Goal: Information Seeking & Learning: Learn about a topic

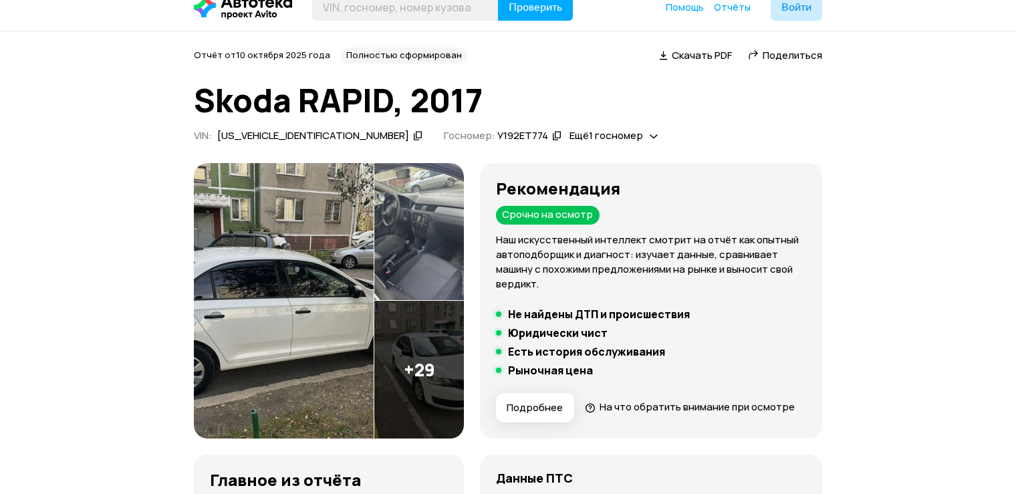
scroll to position [24, 0]
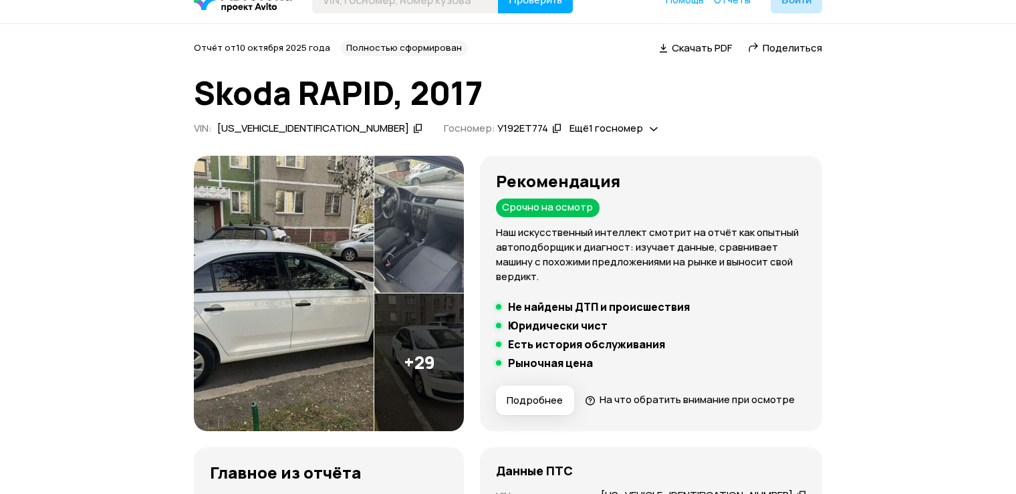
click at [335, 279] on img at bounding box center [284, 293] width 180 height 275
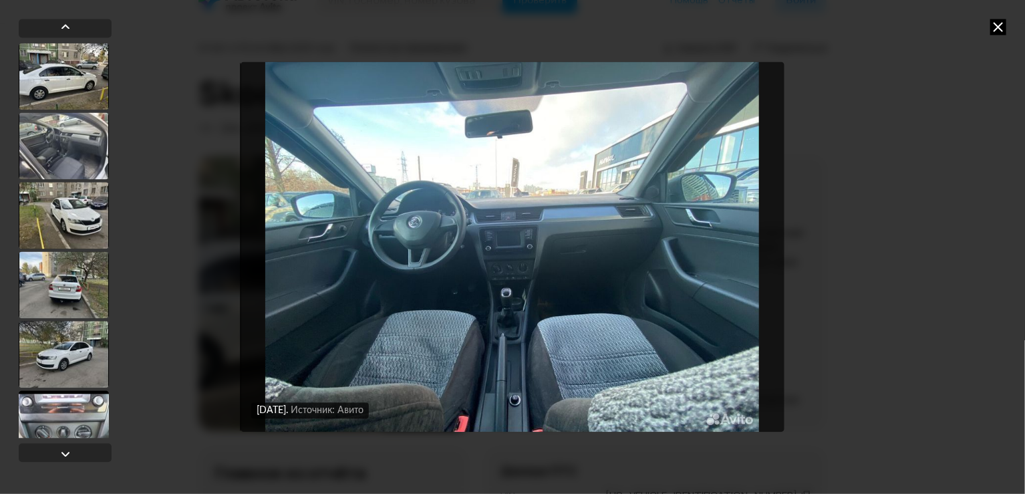
click at [1002, 29] on icon at bounding box center [998, 27] width 16 height 16
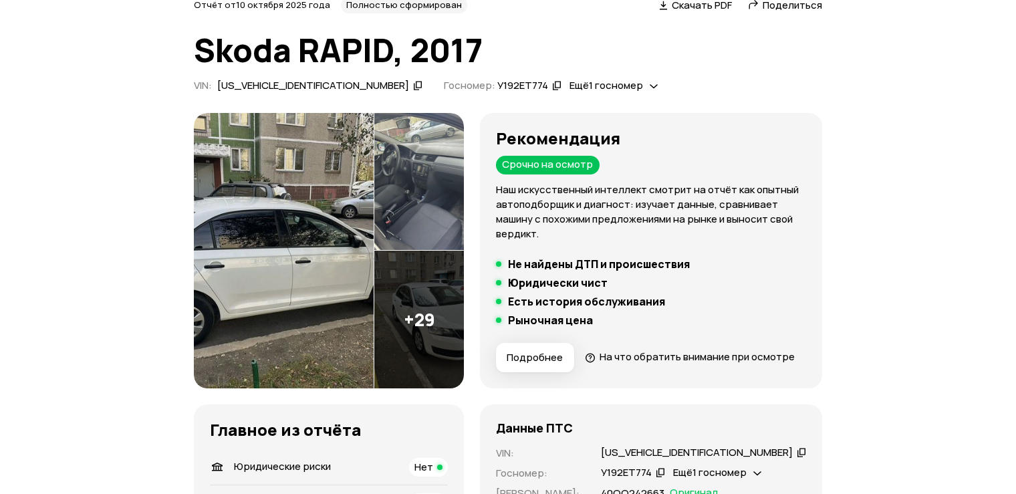
scroll to position [368, 0]
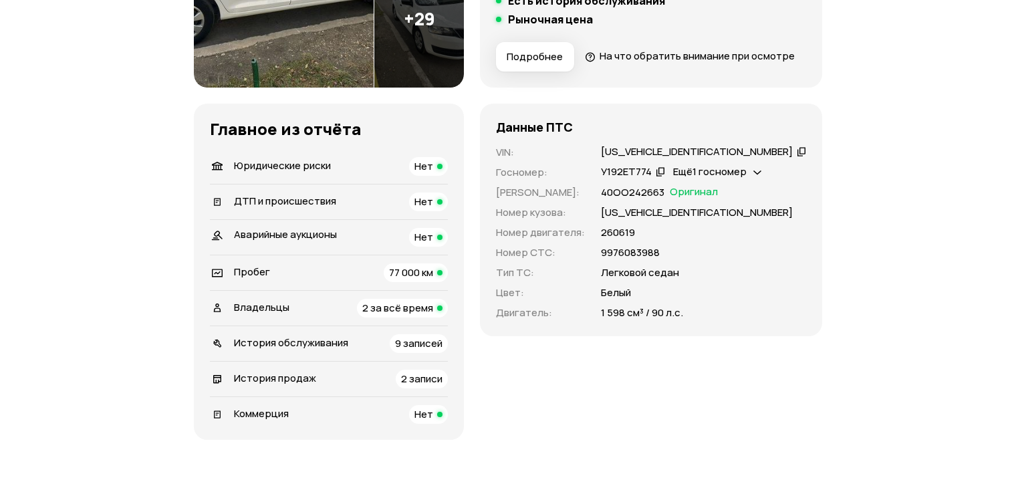
click at [764, 179] on div "Ещё 1 госномер" at bounding box center [717, 172] width 95 height 14
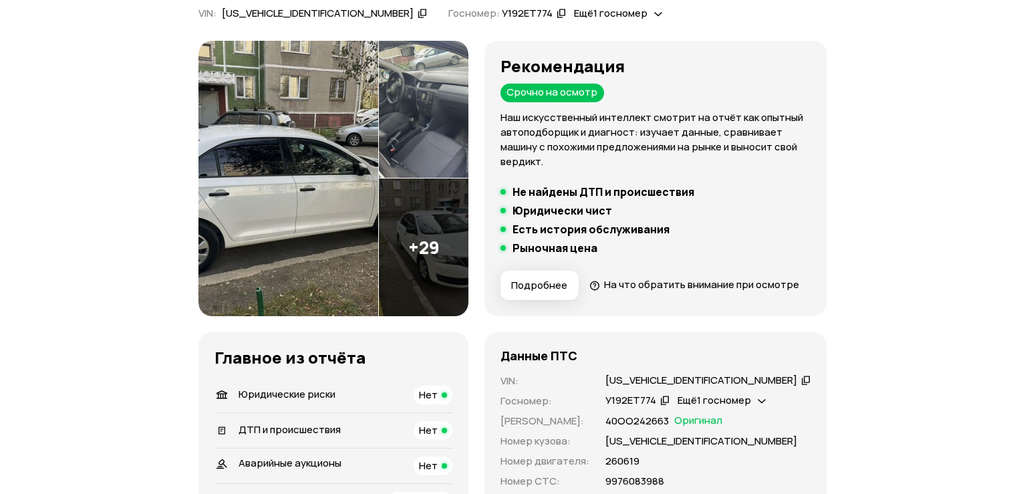
scroll to position [144, 0]
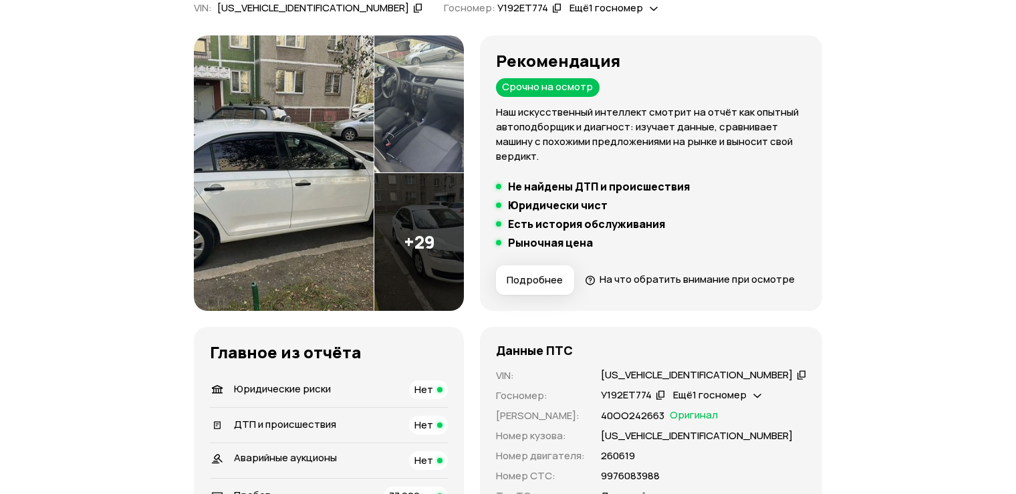
click at [567, 269] on button "Подробнее" at bounding box center [535, 279] width 78 height 29
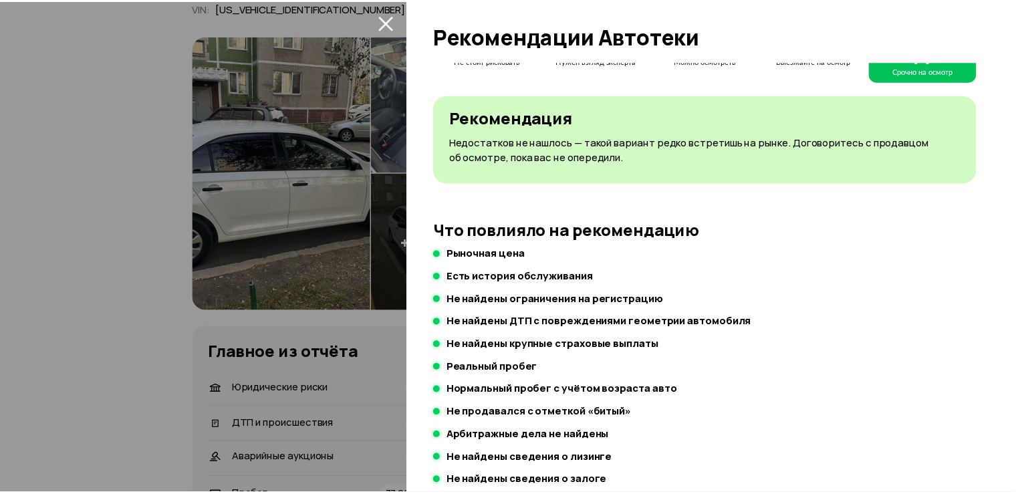
scroll to position [0, 0]
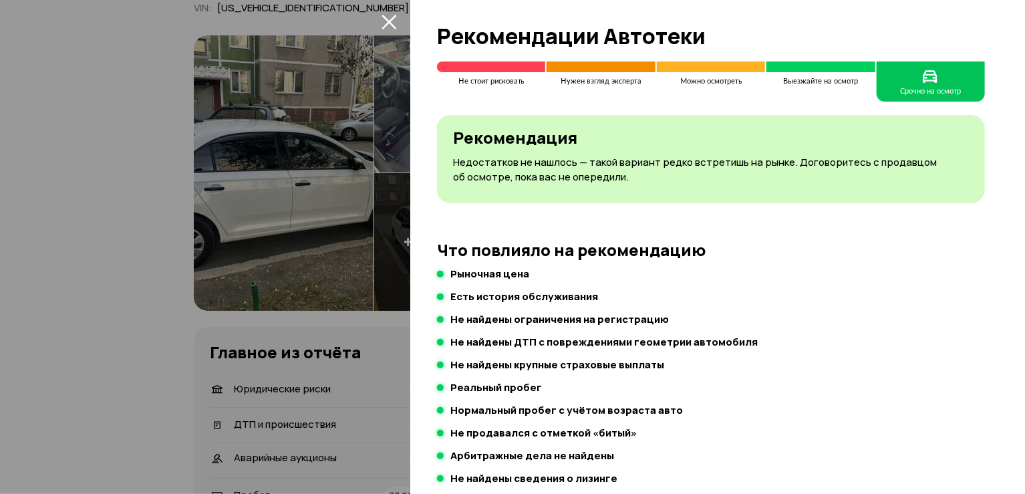
click at [117, 311] on div at bounding box center [512, 247] width 1025 height 494
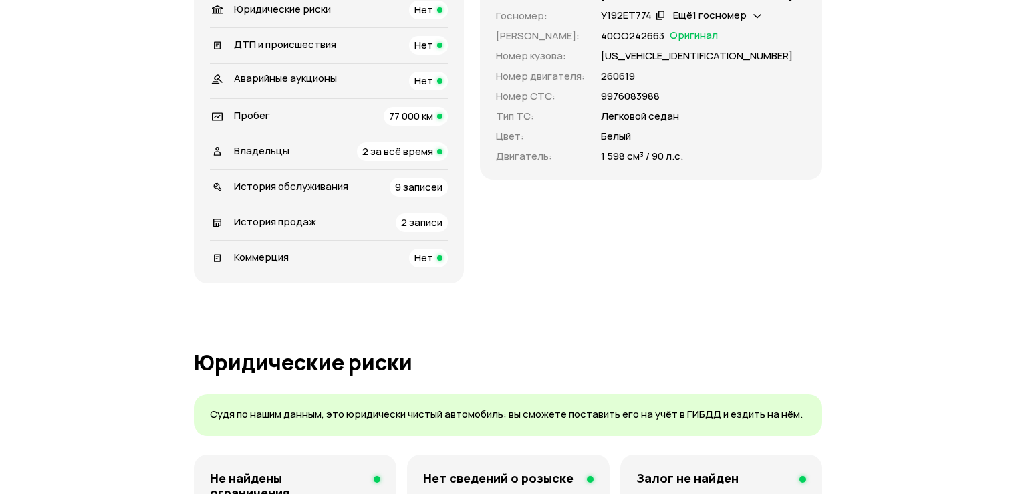
scroll to position [537, 0]
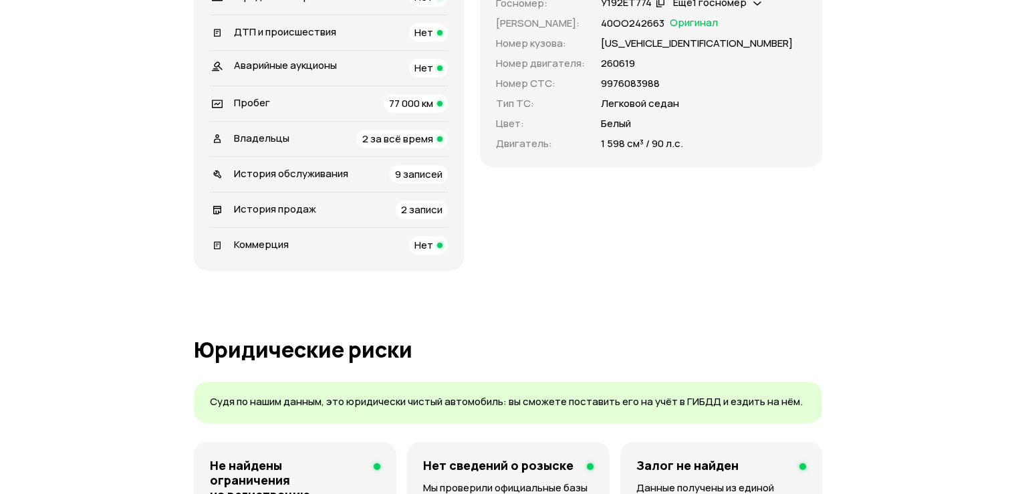
click at [442, 181] on span "9 записей" at bounding box center [418, 174] width 47 height 14
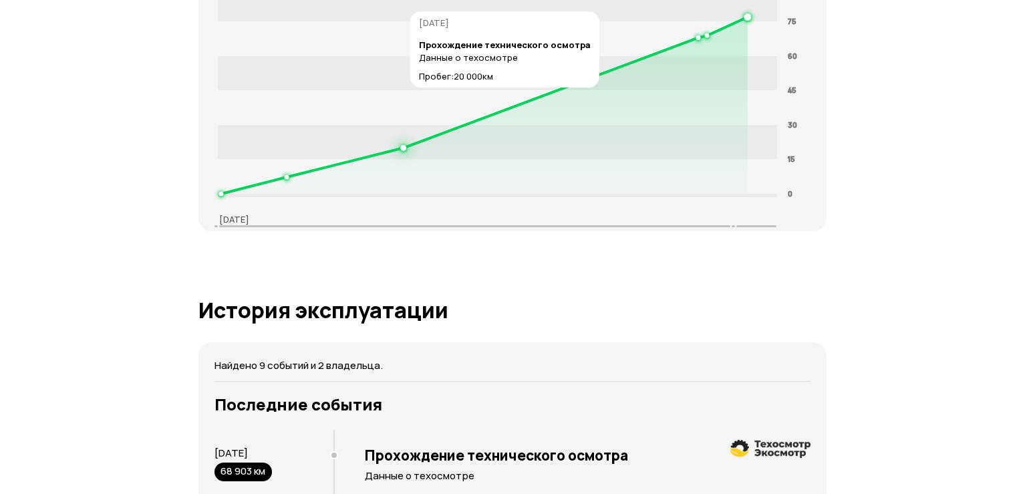
scroll to position [2517, 0]
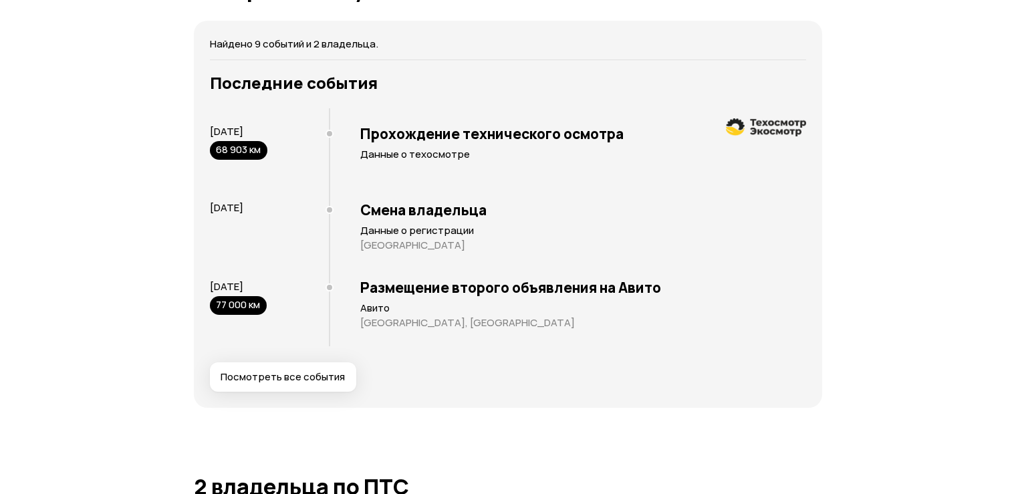
click at [319, 384] on span "Посмотреть все события" at bounding box center [283, 376] width 124 height 13
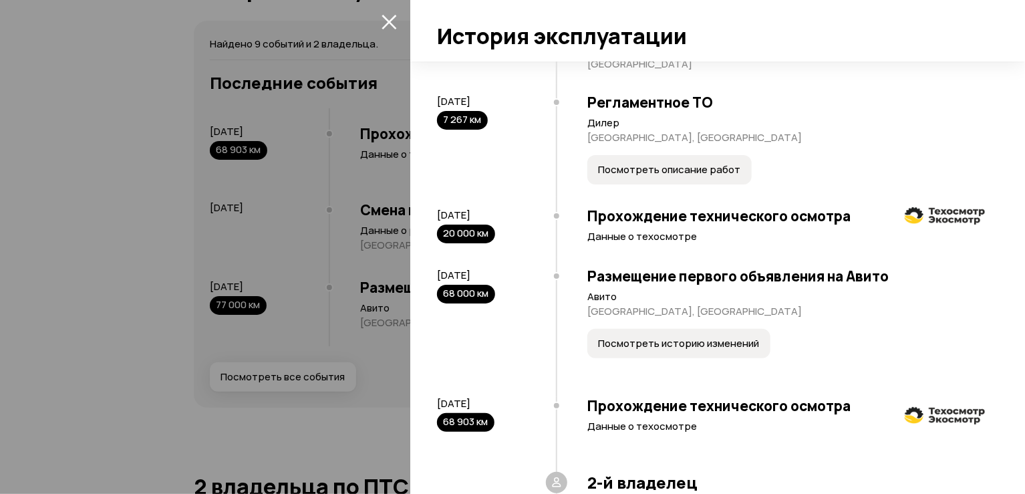
scroll to position [372, 0]
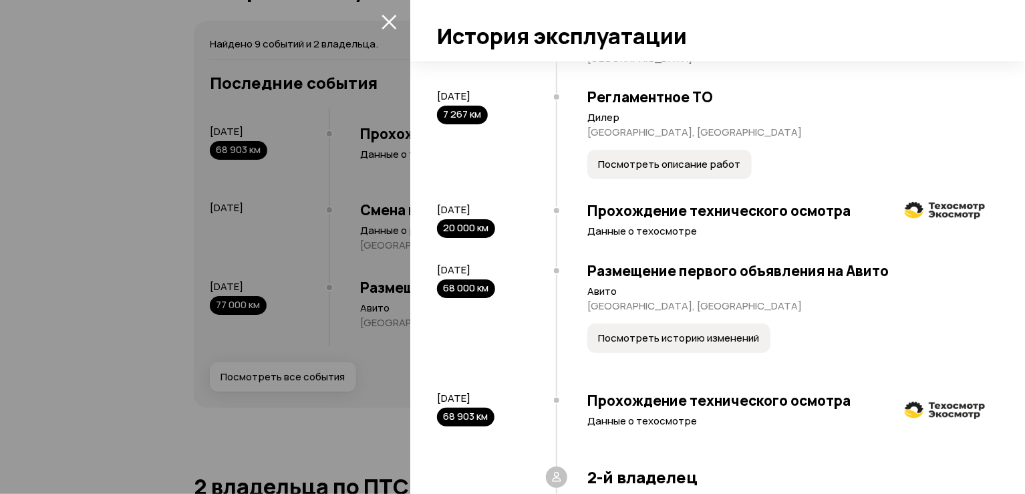
click at [692, 171] on span "Посмотреть описание работ" at bounding box center [669, 164] width 142 height 13
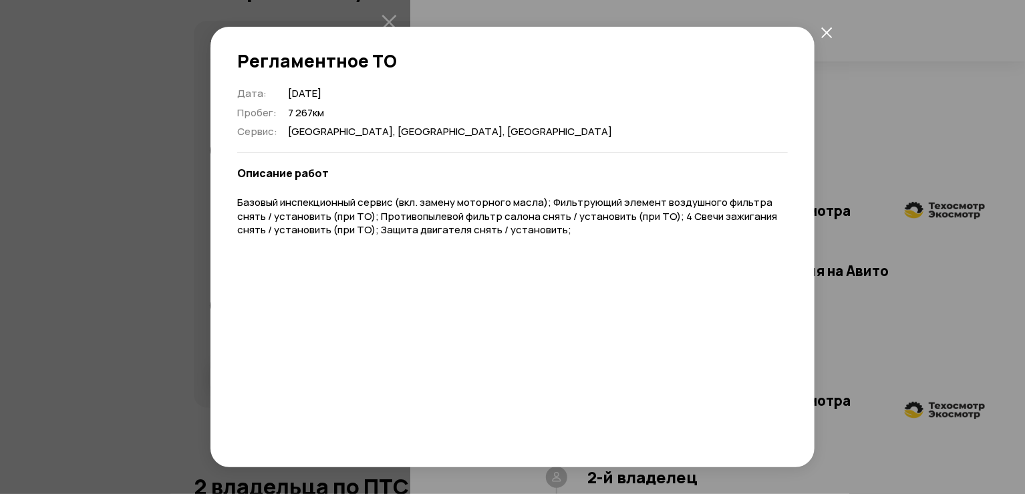
click at [830, 30] on icon "закрыть" at bounding box center [826, 32] width 11 height 11
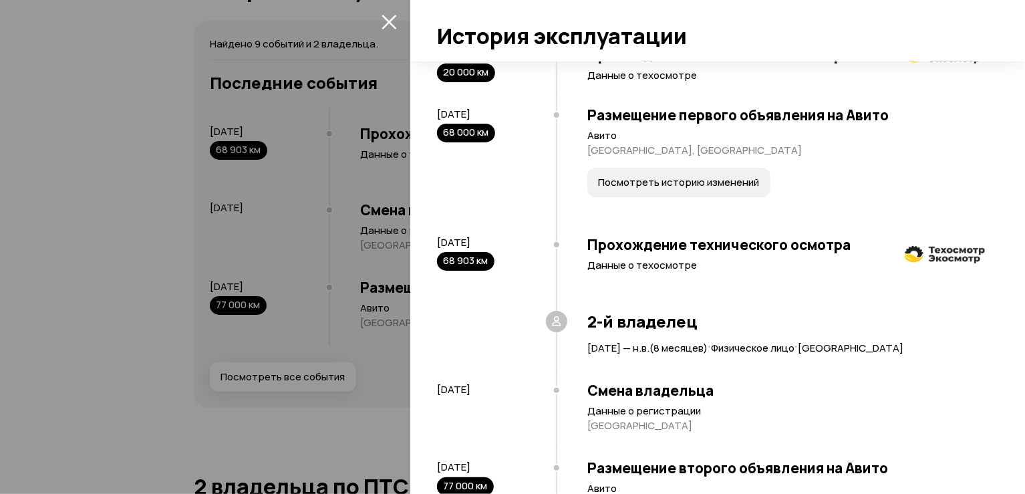
scroll to position [528, 0]
click at [720, 188] on span "Посмотреть историю изменений" at bounding box center [678, 181] width 161 height 13
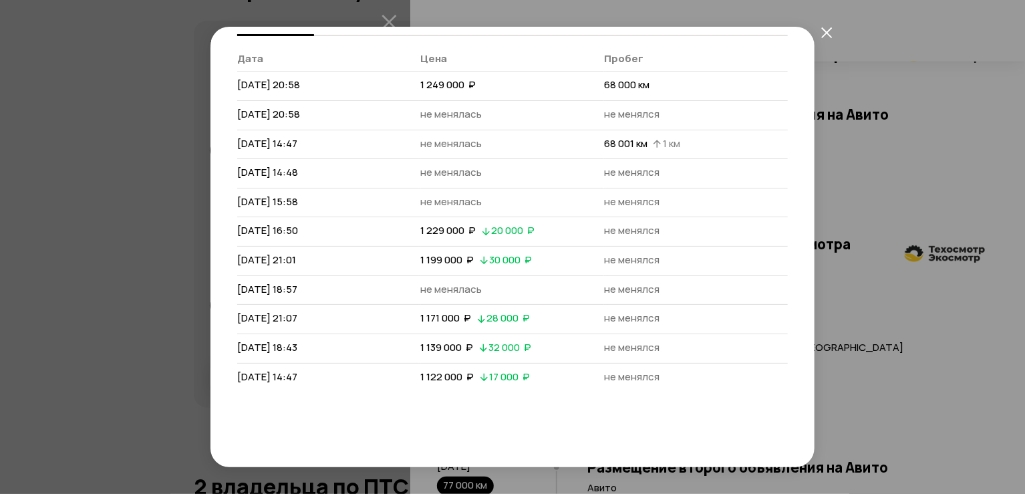
scroll to position [117, 0]
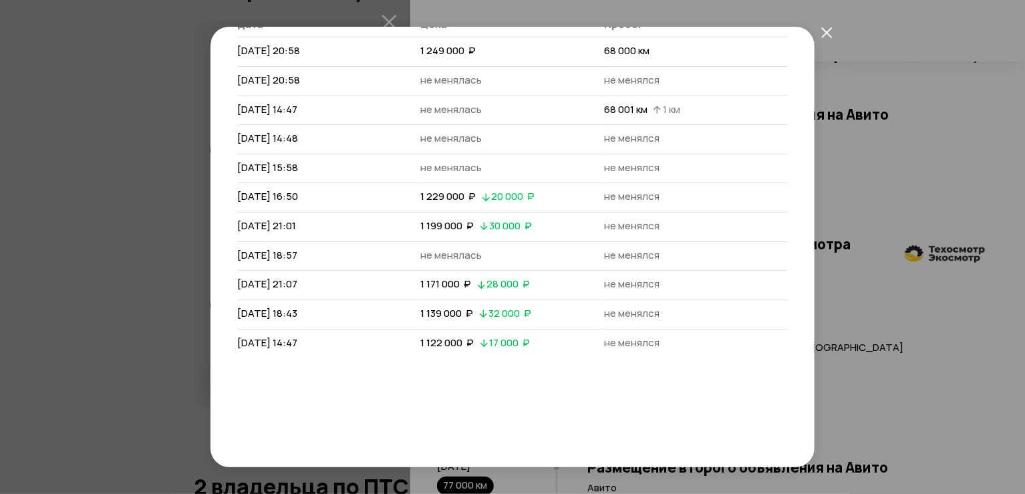
click at [825, 32] on icon "закрыть" at bounding box center [826, 32] width 11 height 11
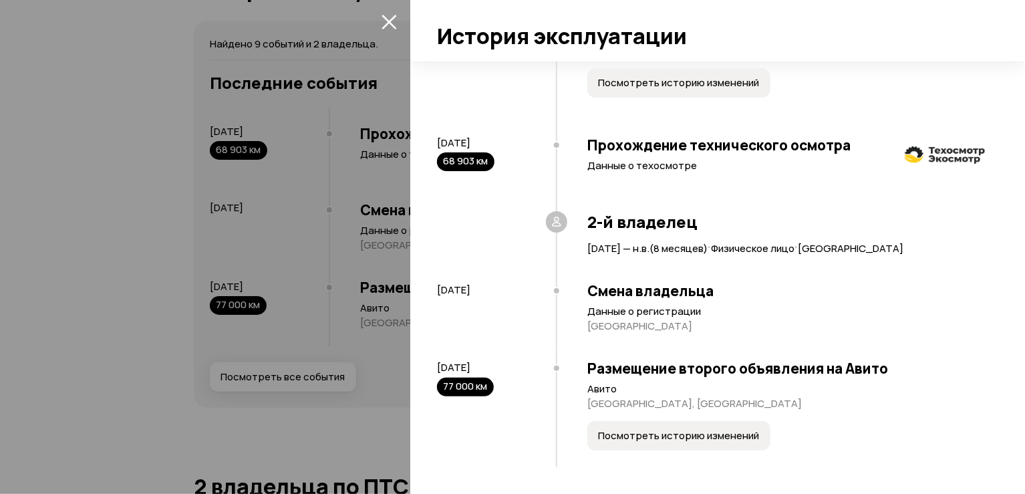
scroll to position [660, 0]
click at [684, 444] on button "Посмотреть историю изменений" at bounding box center [678, 435] width 183 height 29
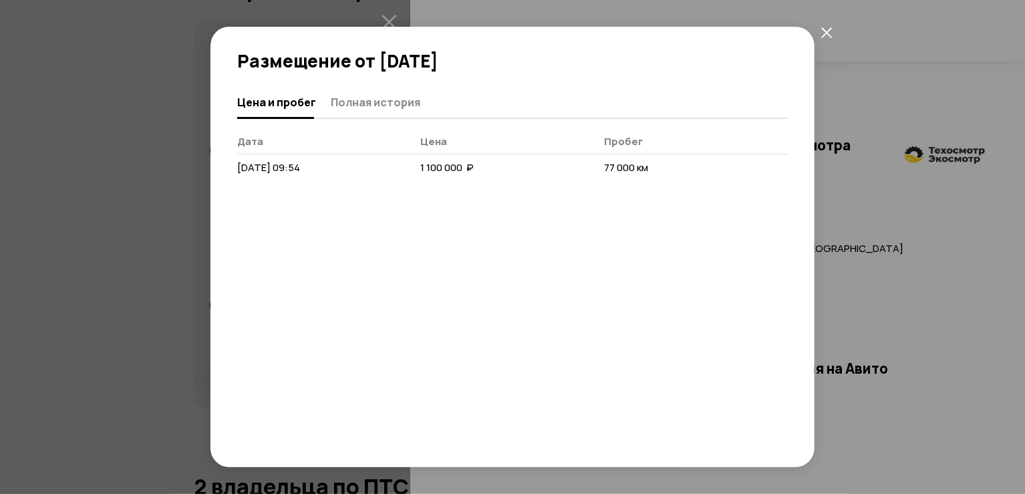
click at [827, 31] on icon "закрыть" at bounding box center [826, 32] width 11 height 11
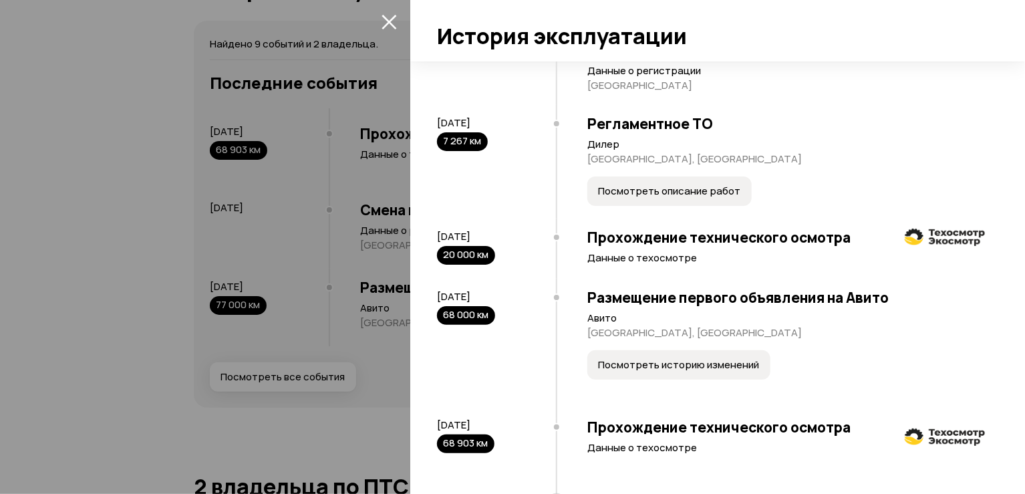
scroll to position [0, 0]
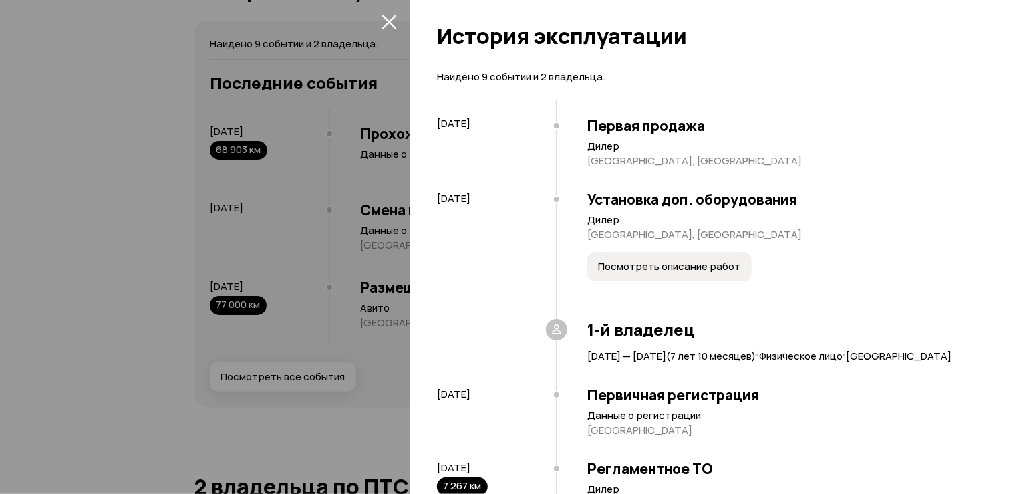
click at [76, 309] on div at bounding box center [512, 247] width 1025 height 494
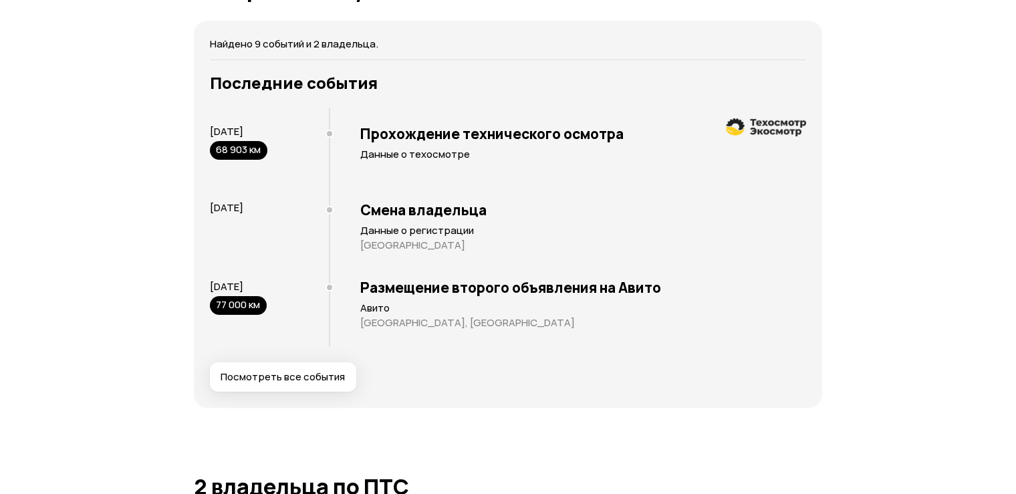
click at [325, 392] on button "Посмотреть все события" at bounding box center [283, 376] width 146 height 29
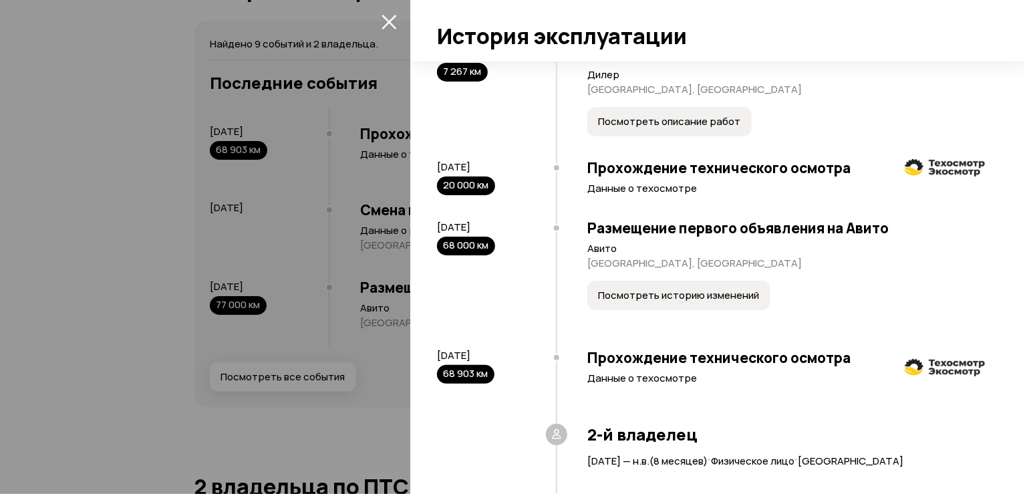
scroll to position [425, 0]
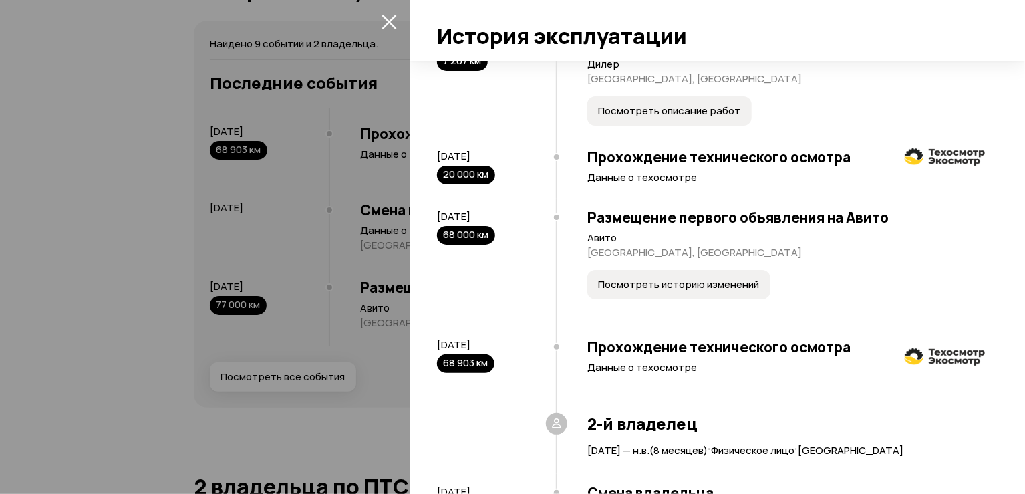
click at [662, 291] on span "Посмотреть историю изменений" at bounding box center [678, 284] width 161 height 13
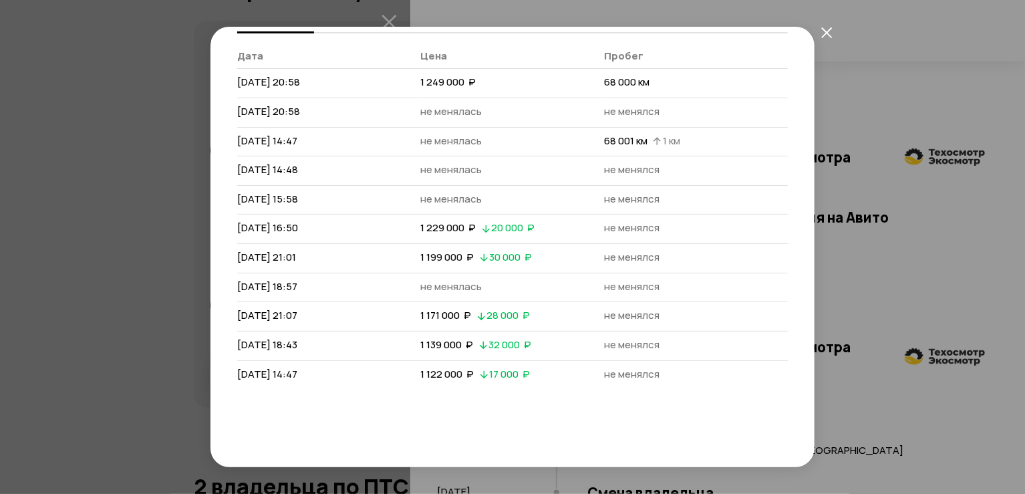
scroll to position [117, 0]
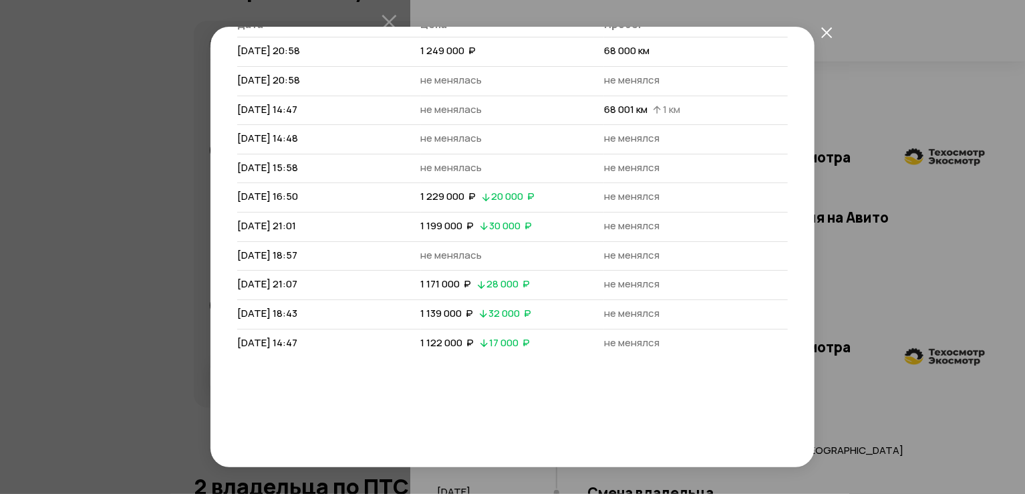
click at [829, 30] on icon "закрыть" at bounding box center [826, 32] width 11 height 11
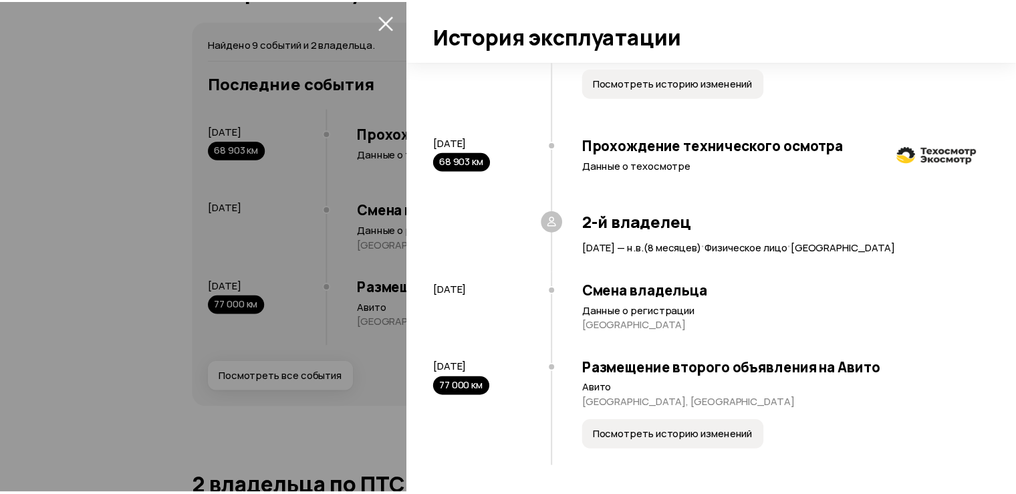
scroll to position [660, 0]
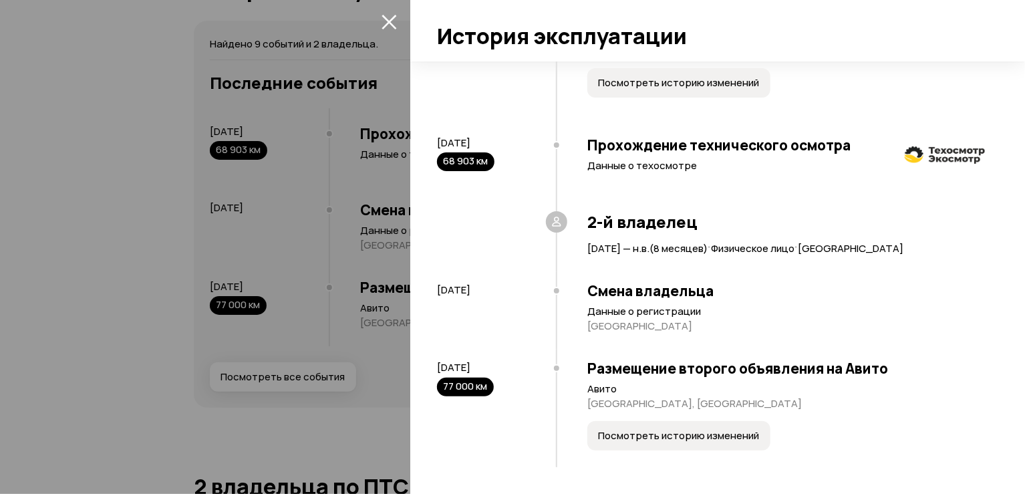
click at [658, 429] on span "Посмотреть историю изменений" at bounding box center [678, 435] width 161 height 13
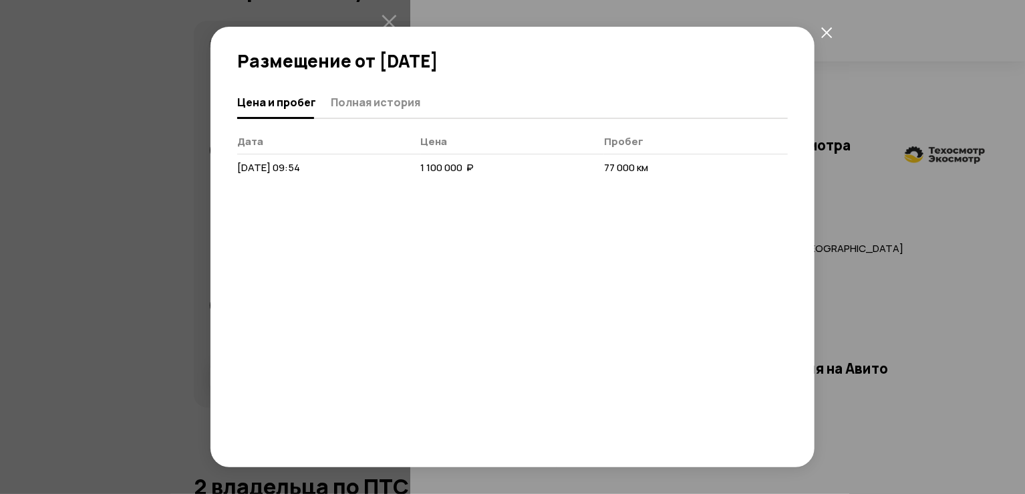
click at [828, 31] on icon "закрыть" at bounding box center [826, 32] width 11 height 11
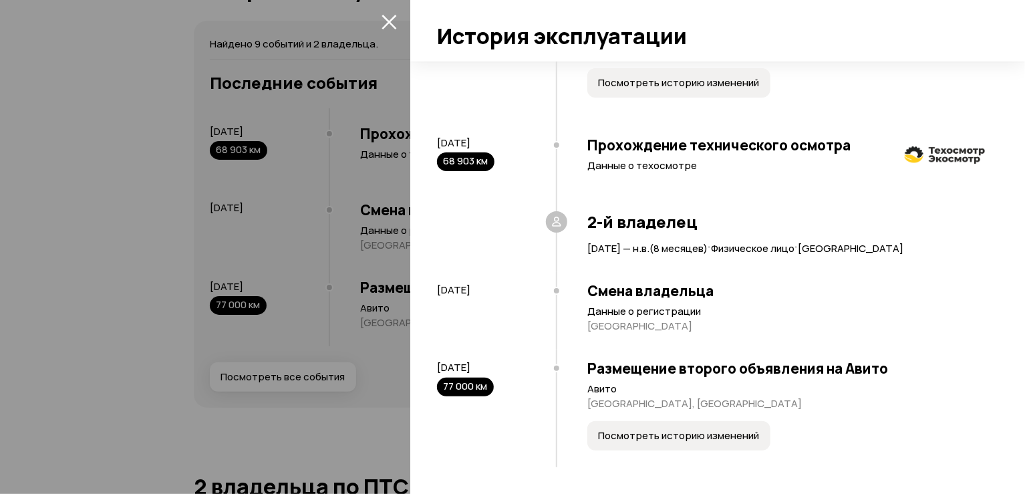
click at [386, 20] on icon "закрыть" at bounding box center [389, 21] width 15 height 15
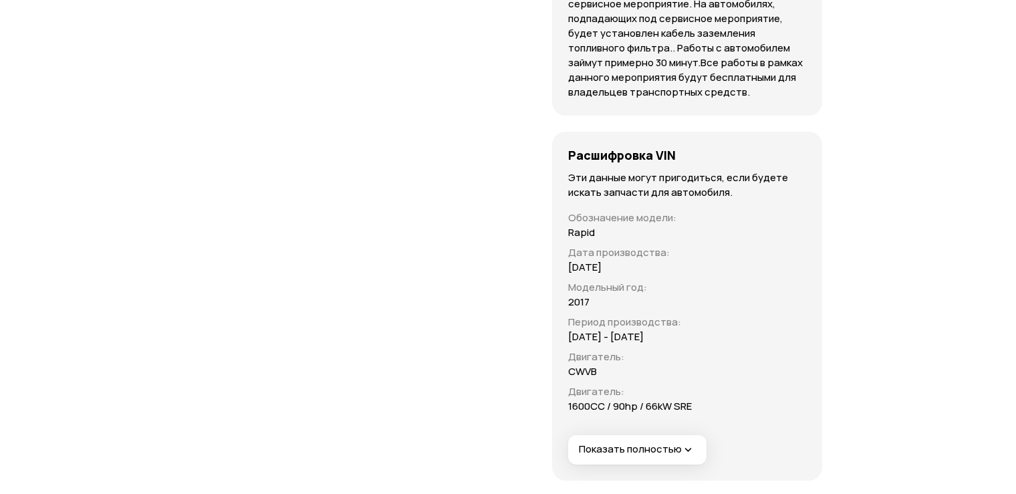
scroll to position [5192, 0]
click at [682, 441] on icon "button" at bounding box center [688, 447] width 13 height 13
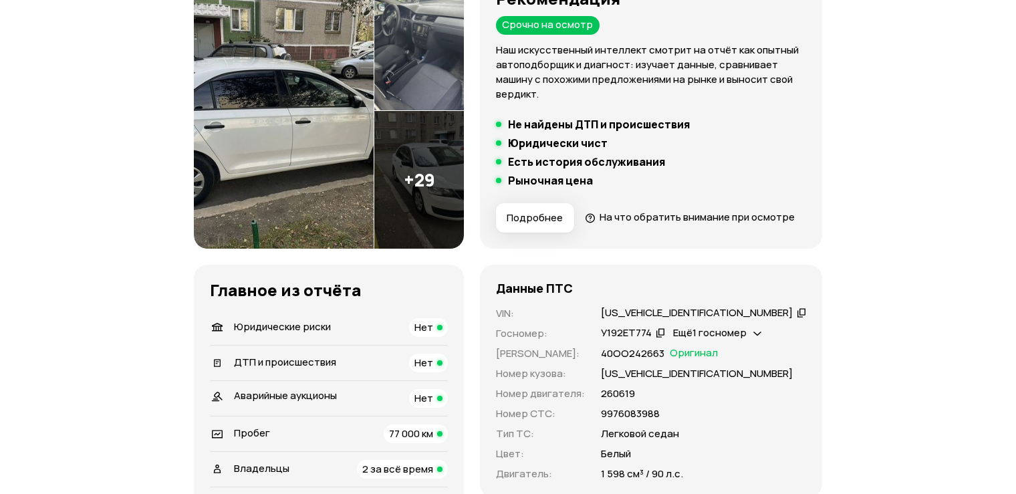
scroll to position [221, 0]
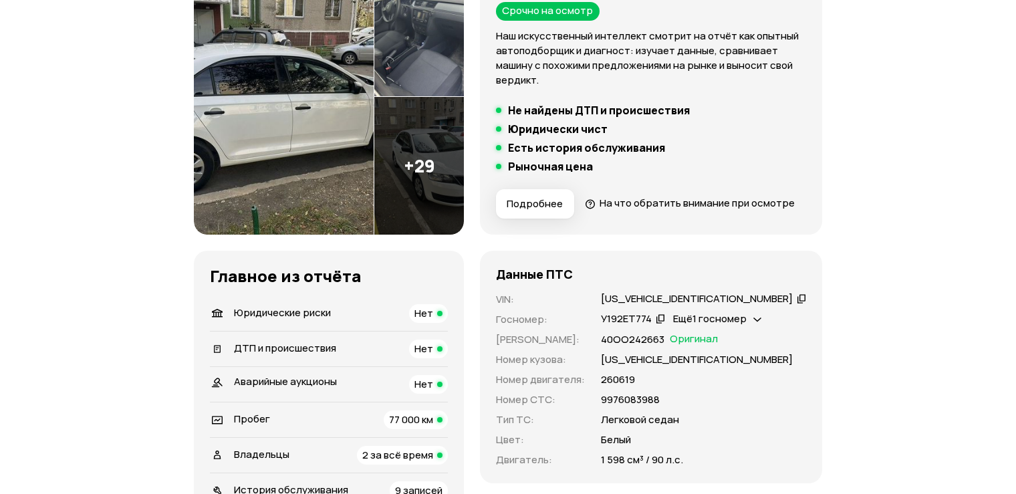
click at [266, 155] on img at bounding box center [284, 96] width 180 height 275
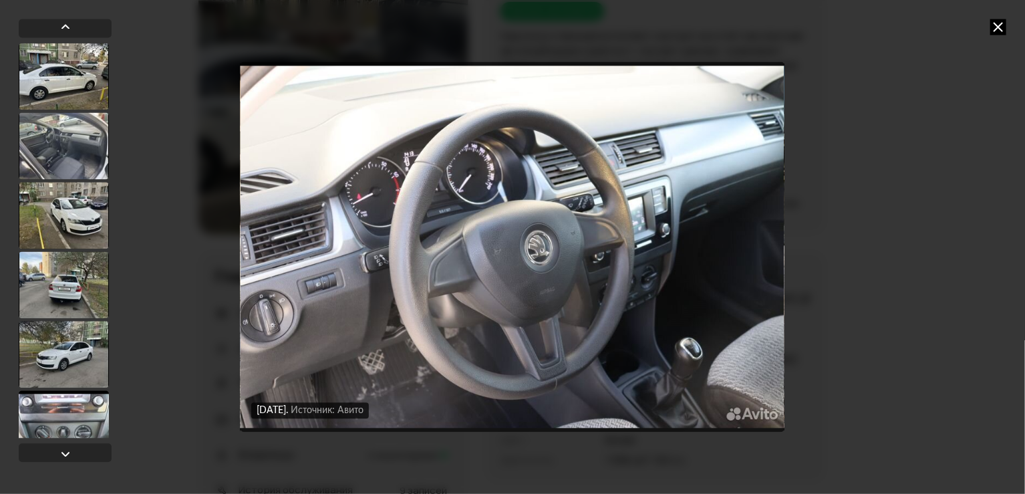
click at [999, 22] on icon at bounding box center [998, 27] width 16 height 16
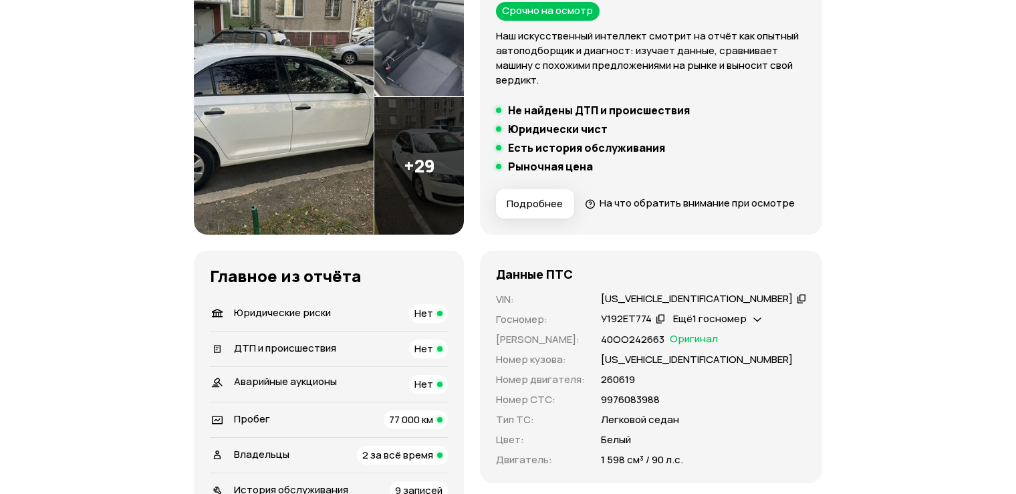
scroll to position [0, 0]
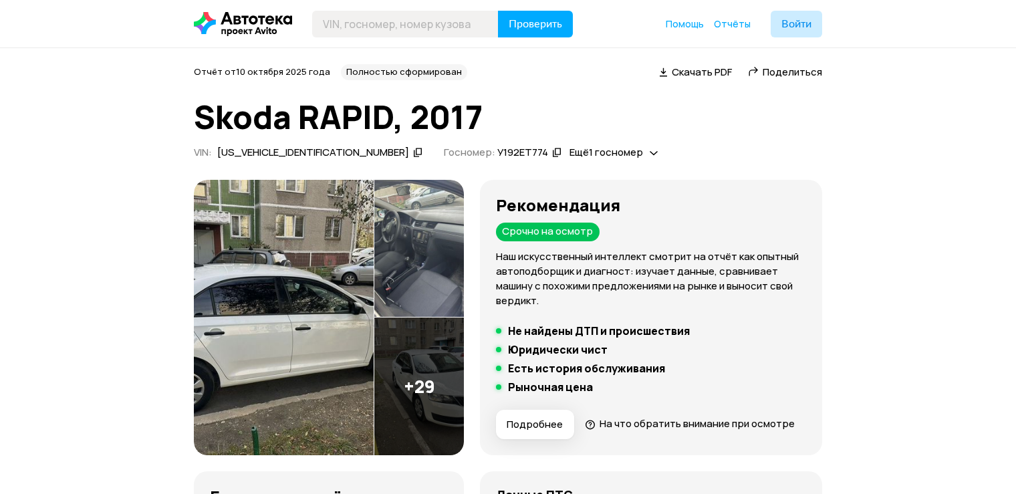
click at [601, 430] on span "На что обратить внимание при осмотре" at bounding box center [696, 423] width 195 height 14
